Goal: Information Seeking & Learning: Learn about a topic

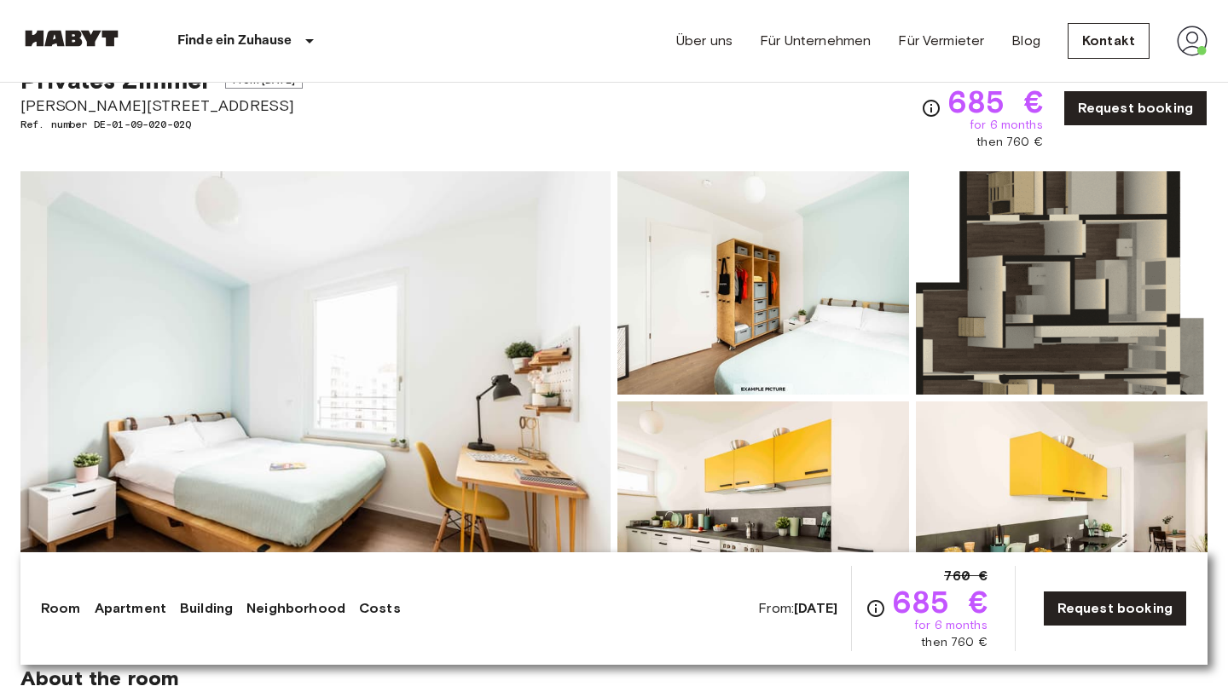
scroll to position [196, 0]
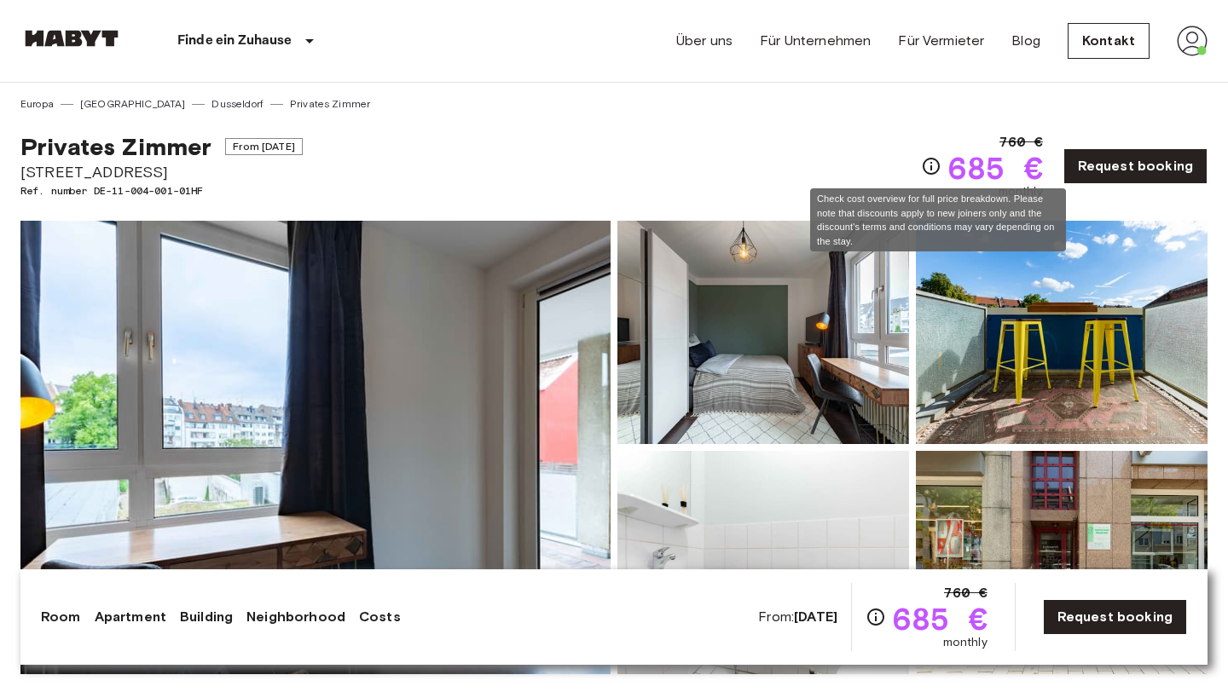
click at [929, 163] on icon "Check cost overview for full price breakdown. Please note that discounts apply …" at bounding box center [931, 166] width 17 height 17
